Goal: Task Accomplishment & Management: Use online tool/utility

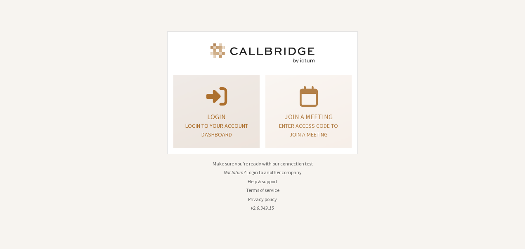
click at [222, 126] on p "Login to your account dashboard" at bounding box center [217, 129] width 66 height 17
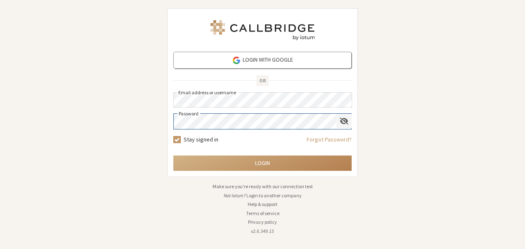
click at [344, 121] on span "Show password" at bounding box center [344, 121] width 9 height 8
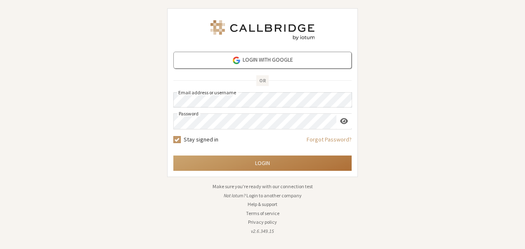
click at [264, 166] on button "Login" at bounding box center [262, 162] width 178 height 15
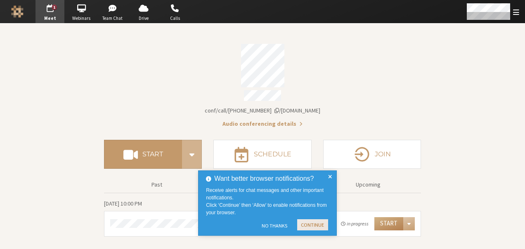
click at [316, 227] on button "Continue" at bounding box center [312, 224] width 31 height 11
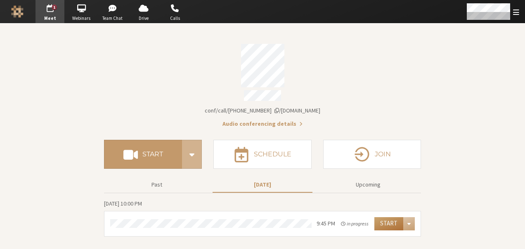
click at [386, 219] on button "Start" at bounding box center [389, 223] width 29 height 13
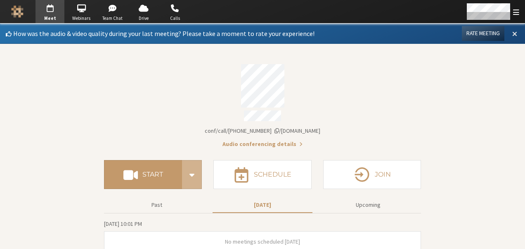
click at [513, 34] on span at bounding box center [515, 33] width 5 height 7
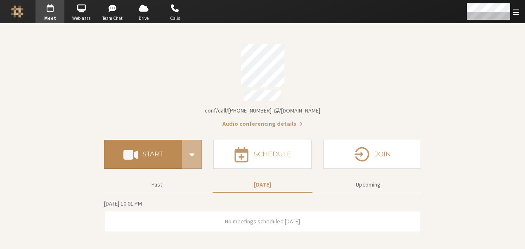
click at [152, 153] on h4 "Start" at bounding box center [153, 154] width 21 height 7
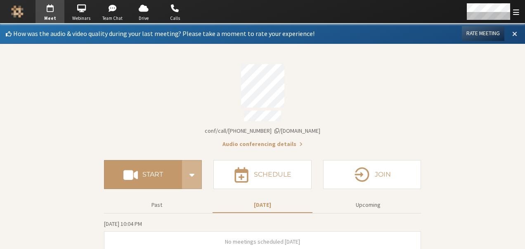
click at [513, 34] on span at bounding box center [515, 33] width 5 height 7
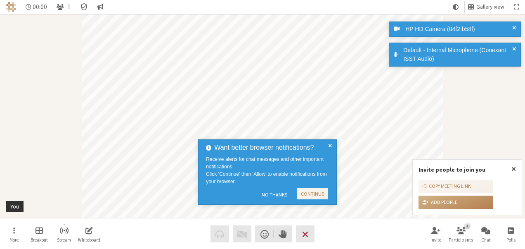
click at [321, 194] on button "Continue" at bounding box center [312, 193] width 31 height 11
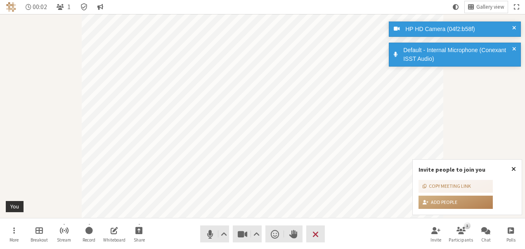
click at [514, 168] on span "Close popover" at bounding box center [514, 168] width 5 height 7
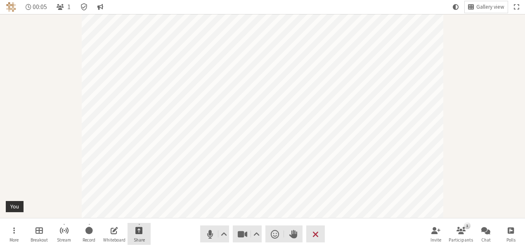
click at [133, 234] on button "Share" at bounding box center [139, 234] width 23 height 22
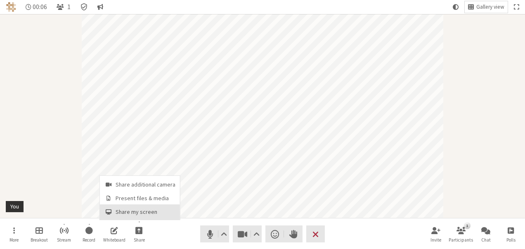
click at [130, 214] on span "Share my screen" at bounding box center [146, 212] width 60 height 6
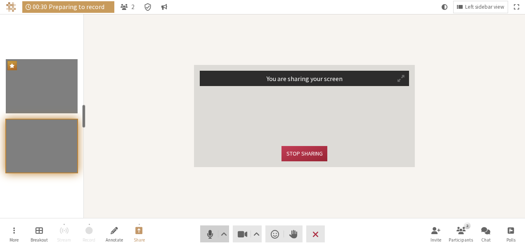
click at [208, 236] on span "Mute (Alt+A)" at bounding box center [210, 234] width 12 height 12
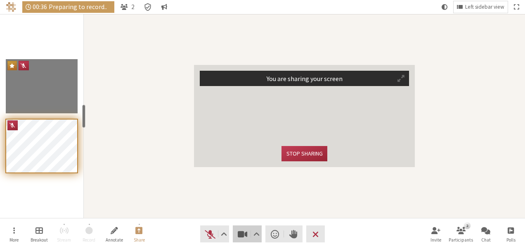
click at [241, 238] on span "Stop video (Alt+V)" at bounding box center [243, 234] width 12 height 12
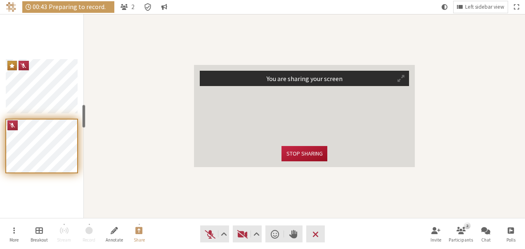
click at [292, 153] on button "Stop sharing" at bounding box center [304, 153] width 45 height 15
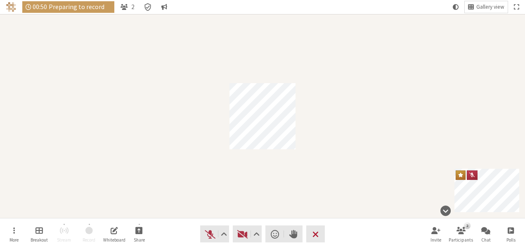
click at [313, 241] on button "Leave" at bounding box center [316, 233] width 19 height 17
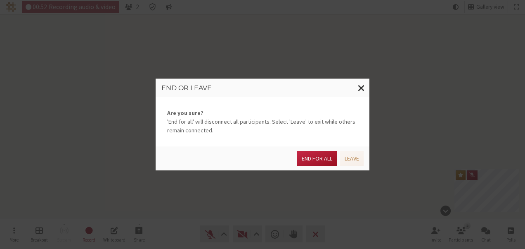
click at [313, 160] on button "End for all" at bounding box center [317, 158] width 40 height 15
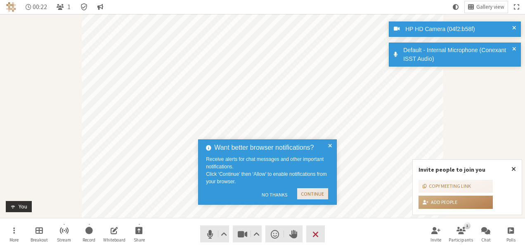
click at [313, 190] on button "Continue" at bounding box center [312, 193] width 31 height 11
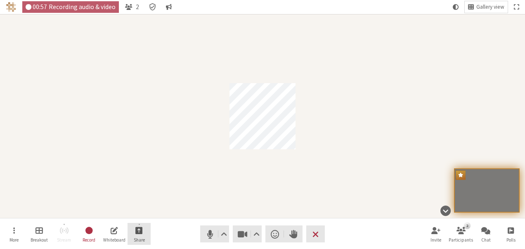
click at [140, 232] on span "Start sharing" at bounding box center [138, 230] width 7 height 10
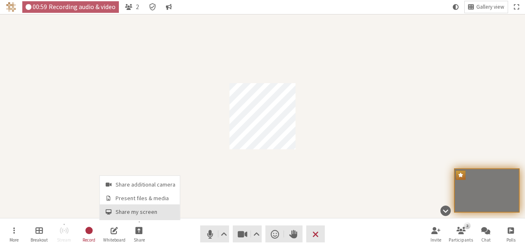
click at [137, 213] on span "Share my screen" at bounding box center [146, 212] width 60 height 6
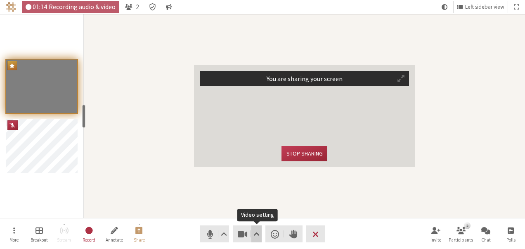
click at [256, 236] on span "Video setting" at bounding box center [257, 234] width 6 height 12
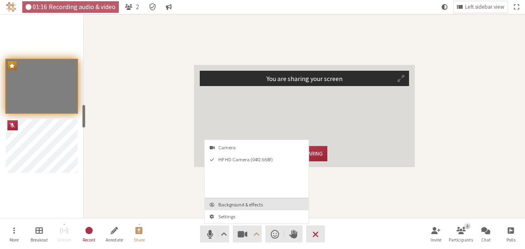
click at [251, 205] on span "Background & effects" at bounding box center [262, 204] width 87 height 5
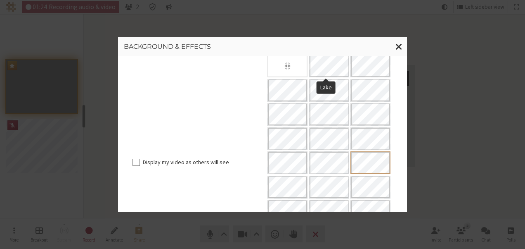
scroll to position [184, 0]
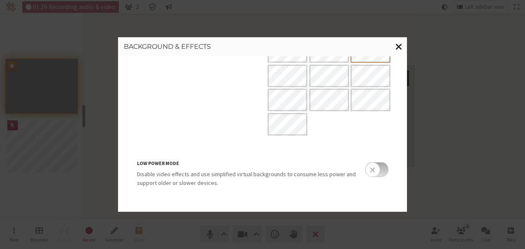
click at [400, 47] on span "Close modal" at bounding box center [399, 46] width 7 height 10
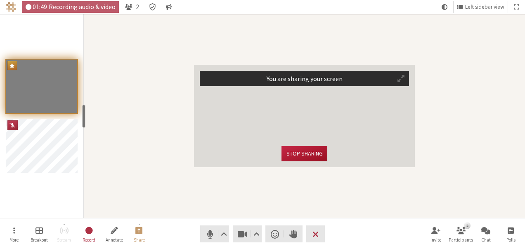
click at [297, 150] on button "Stop sharing" at bounding box center [304, 153] width 45 height 15
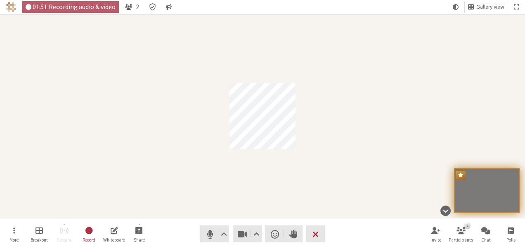
click at [314, 229] on span "End or leave meeting" at bounding box center [316, 234] width 6 height 12
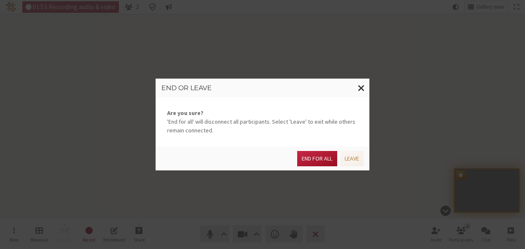
click at [315, 157] on button "End for all" at bounding box center [317, 158] width 40 height 15
